Goal: Task Accomplishment & Management: Use online tool/utility

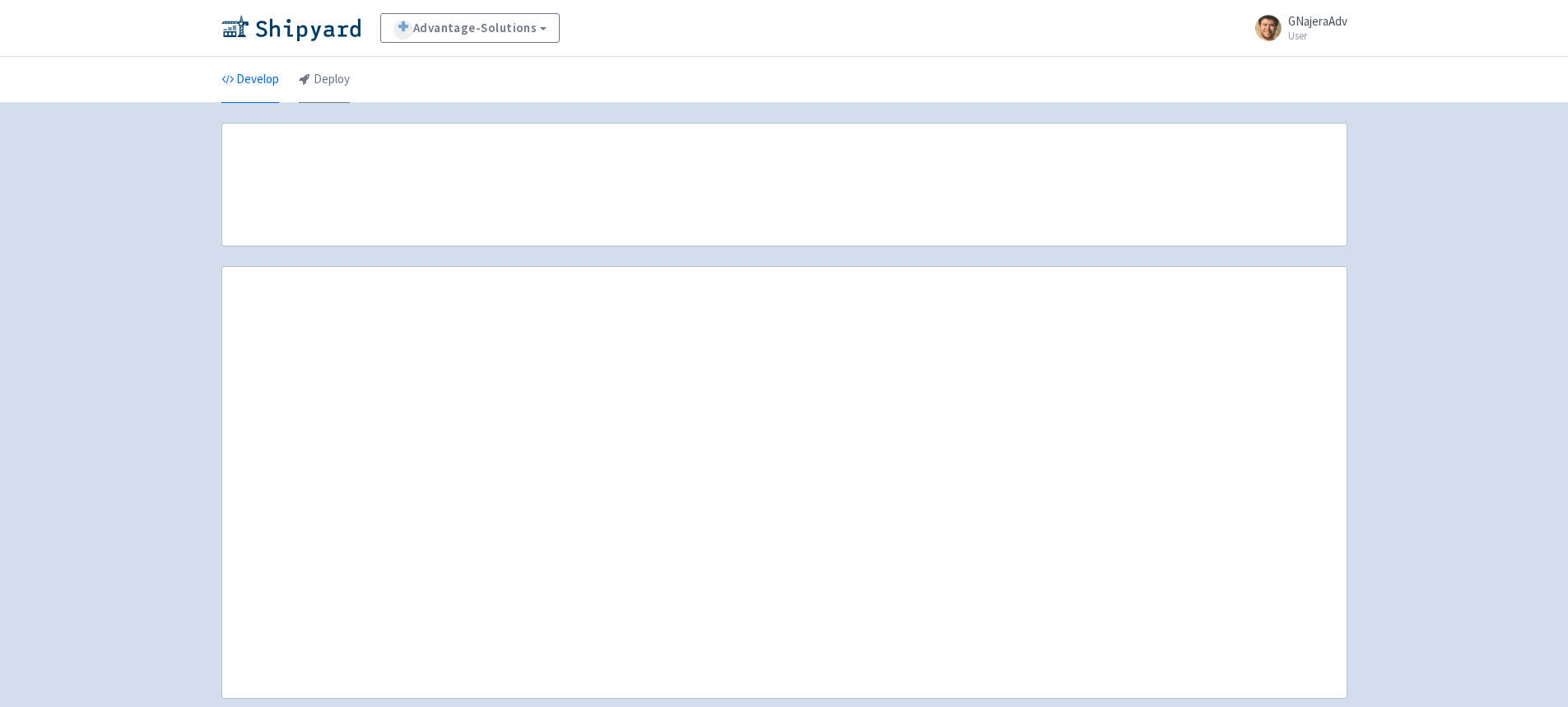
click at [341, 88] on link "Deploy" at bounding box center [324, 80] width 51 height 46
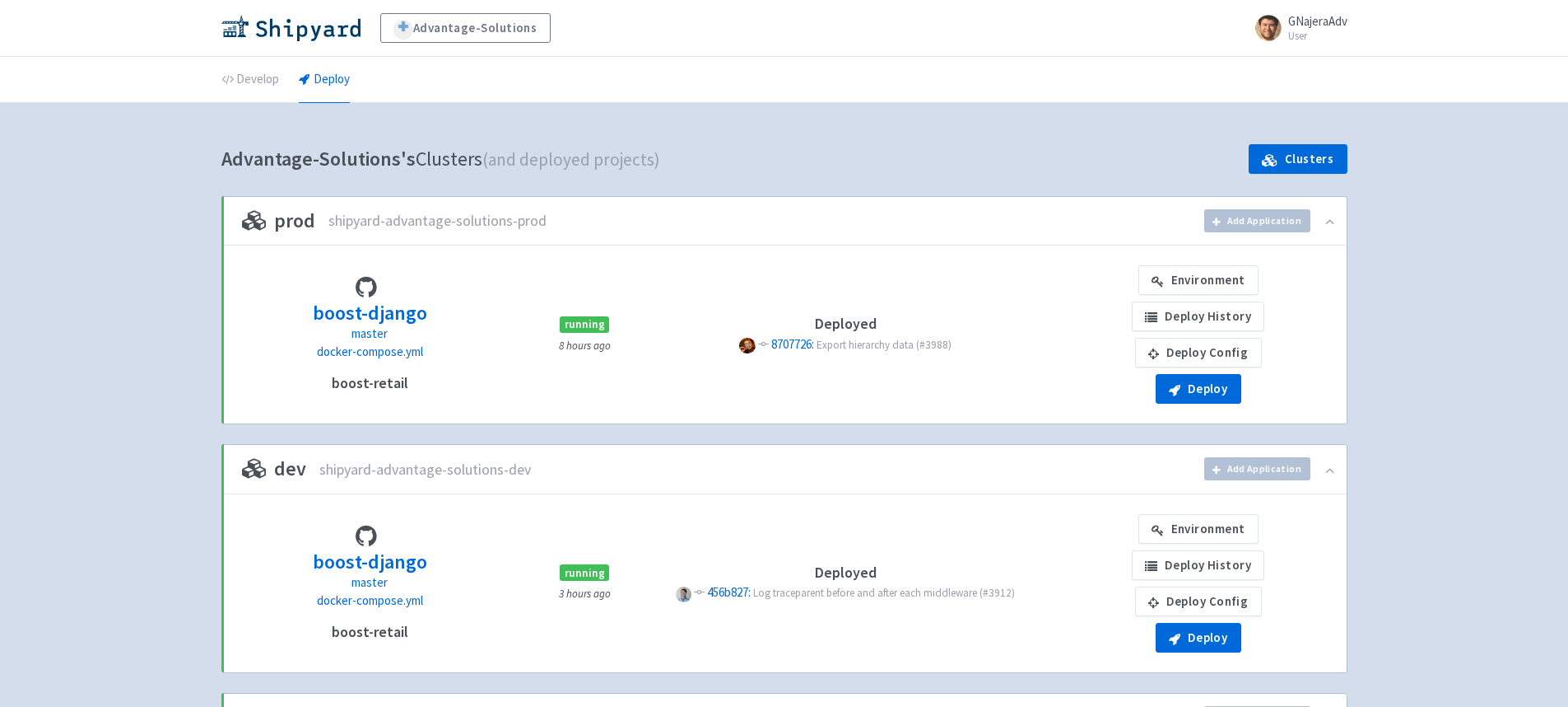
scroll to position [84, 0]
